Goal: Navigation & Orientation: Find specific page/section

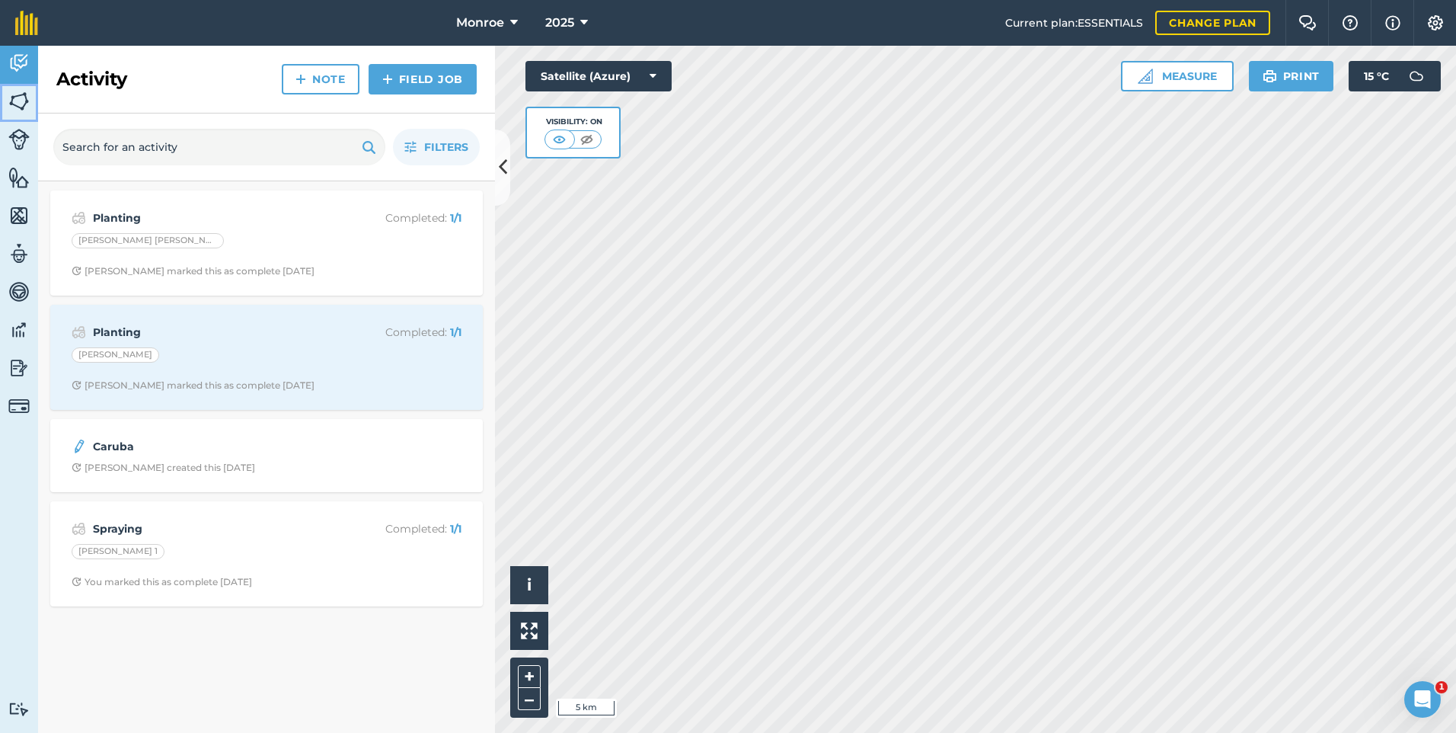
click at [11, 103] on img at bounding box center [18, 101] width 21 height 23
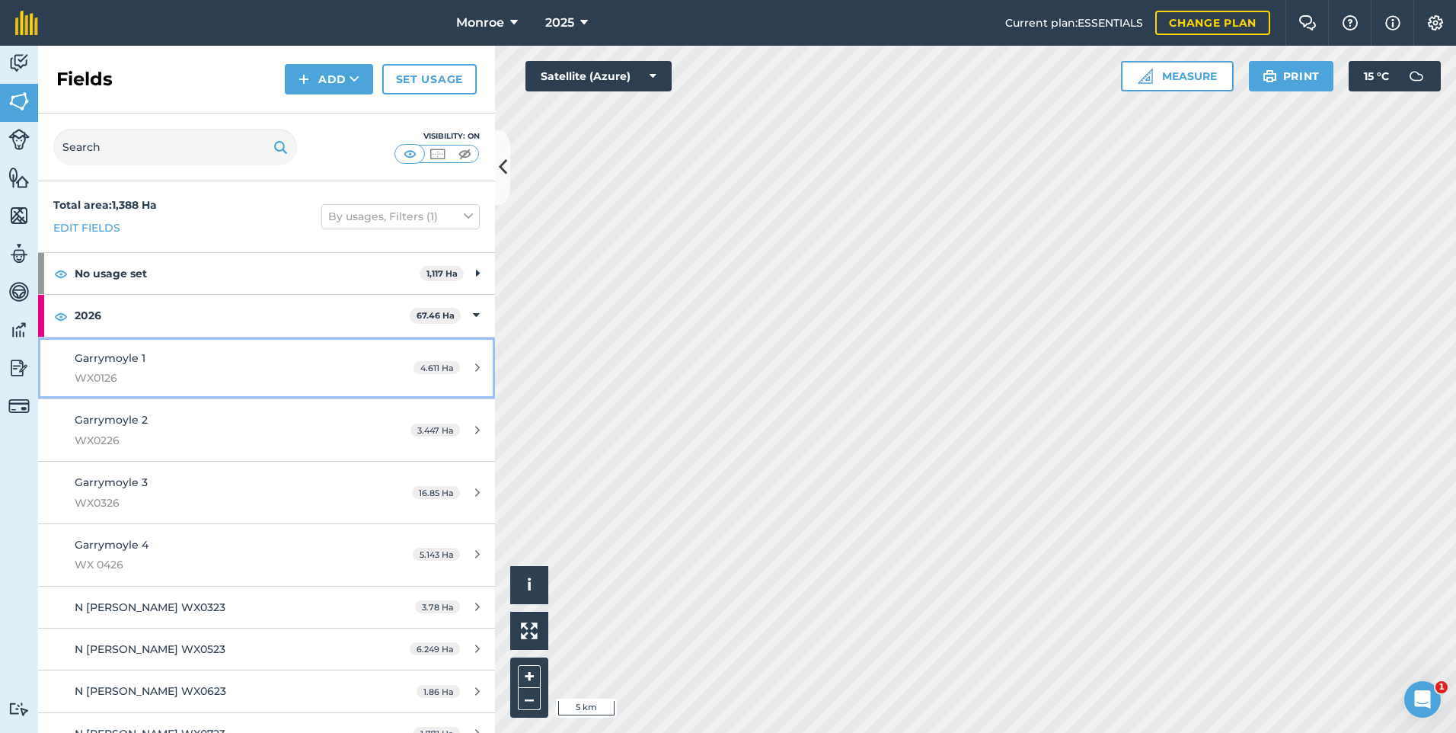
click at [146, 372] on span "WX0126" at bounding box center [218, 377] width 286 height 17
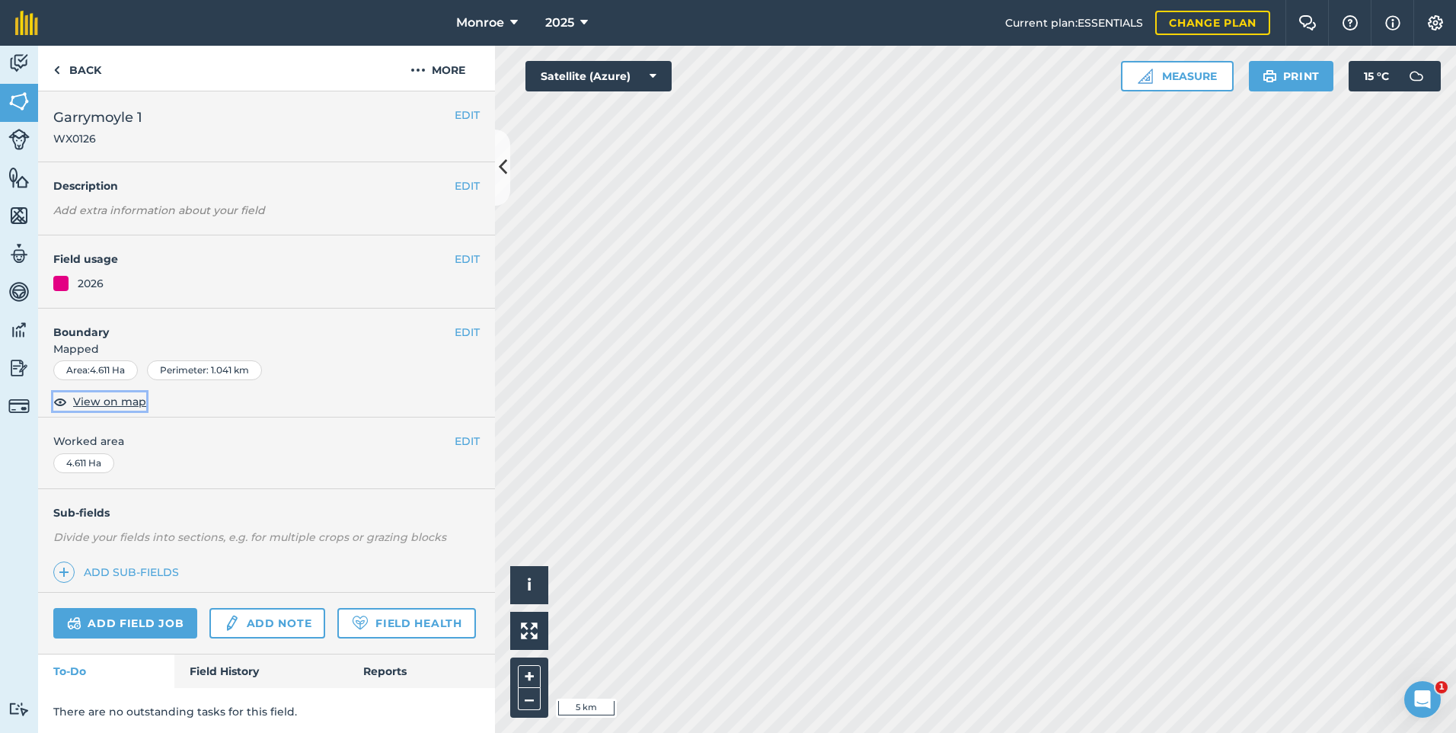
click at [107, 404] on span "View on map" at bounding box center [109, 401] width 73 height 17
click at [749, 30] on div "Monroe 2025 Current plan : ESSENTIALS Change plan Farm Chat Help Info Settings …" at bounding box center [728, 366] width 1456 height 733
click at [272, 324] on h4 "Boundary" at bounding box center [246, 324] width 417 height 32
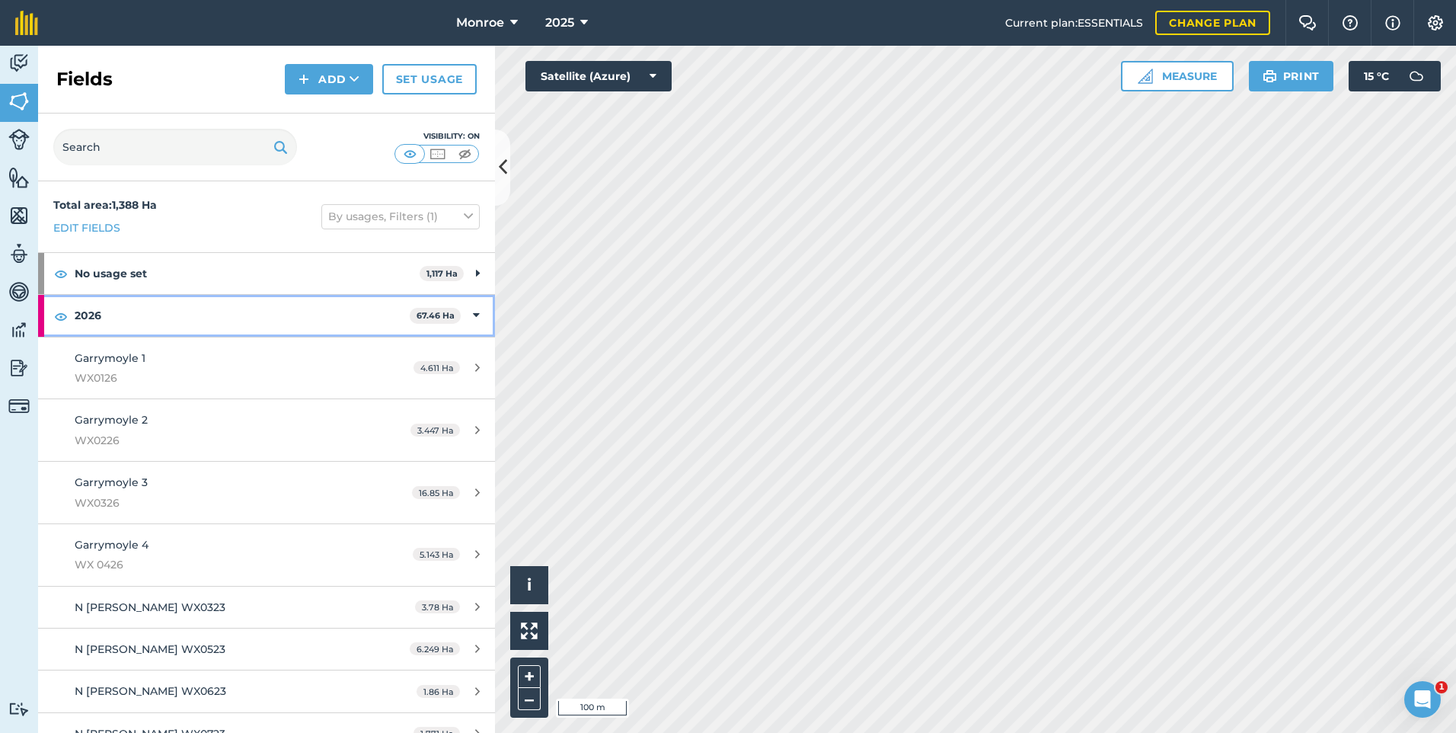
click at [443, 315] on strong "67.46 Ha" at bounding box center [436, 315] width 38 height 11
